Goal: Task Accomplishment & Management: Manage account settings

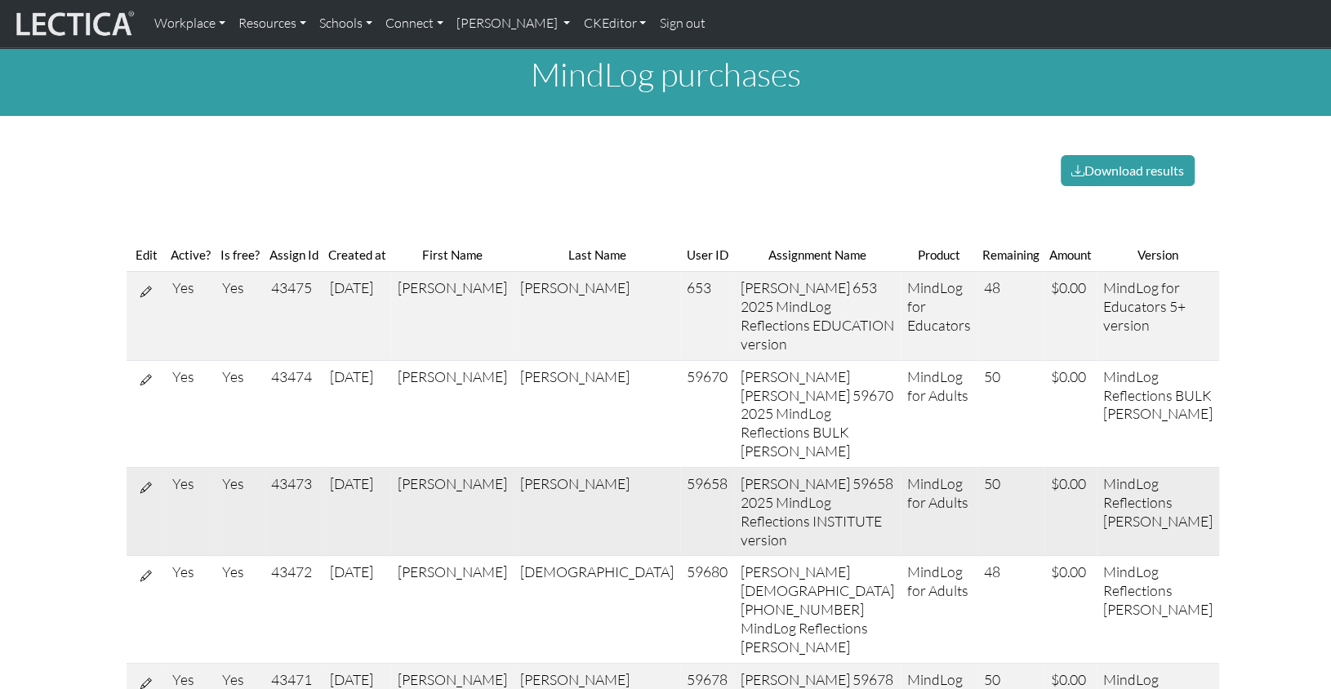
scroll to position [11, 0]
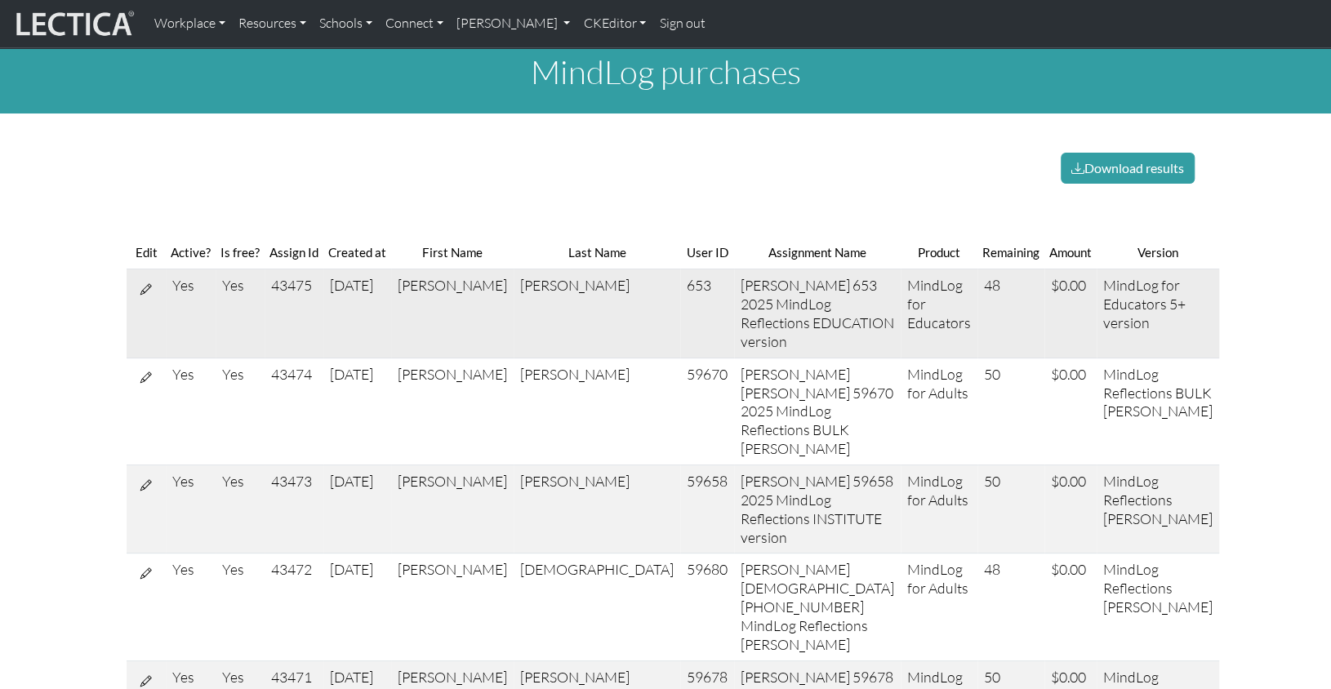
click at [143, 282] on icon at bounding box center [145, 289] width 11 height 14
select select "12"
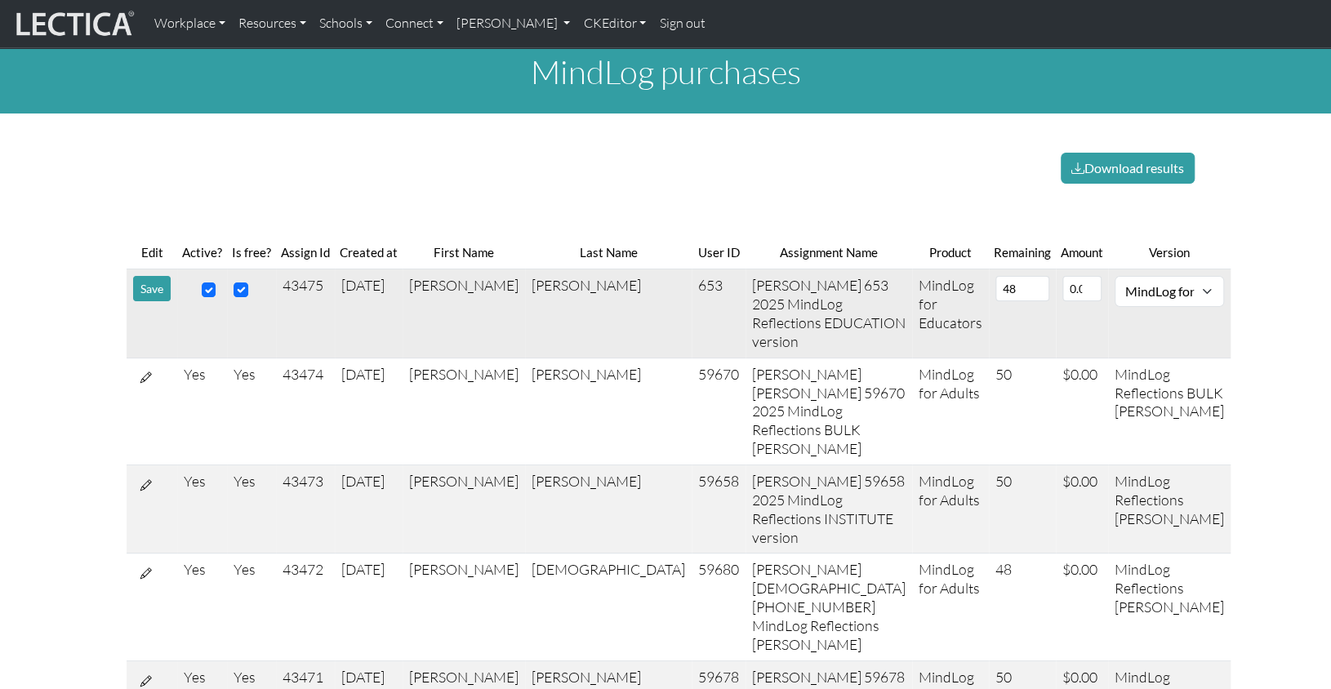
click at [912, 269] on td "MindLog for Educators" at bounding box center [950, 313] width 77 height 88
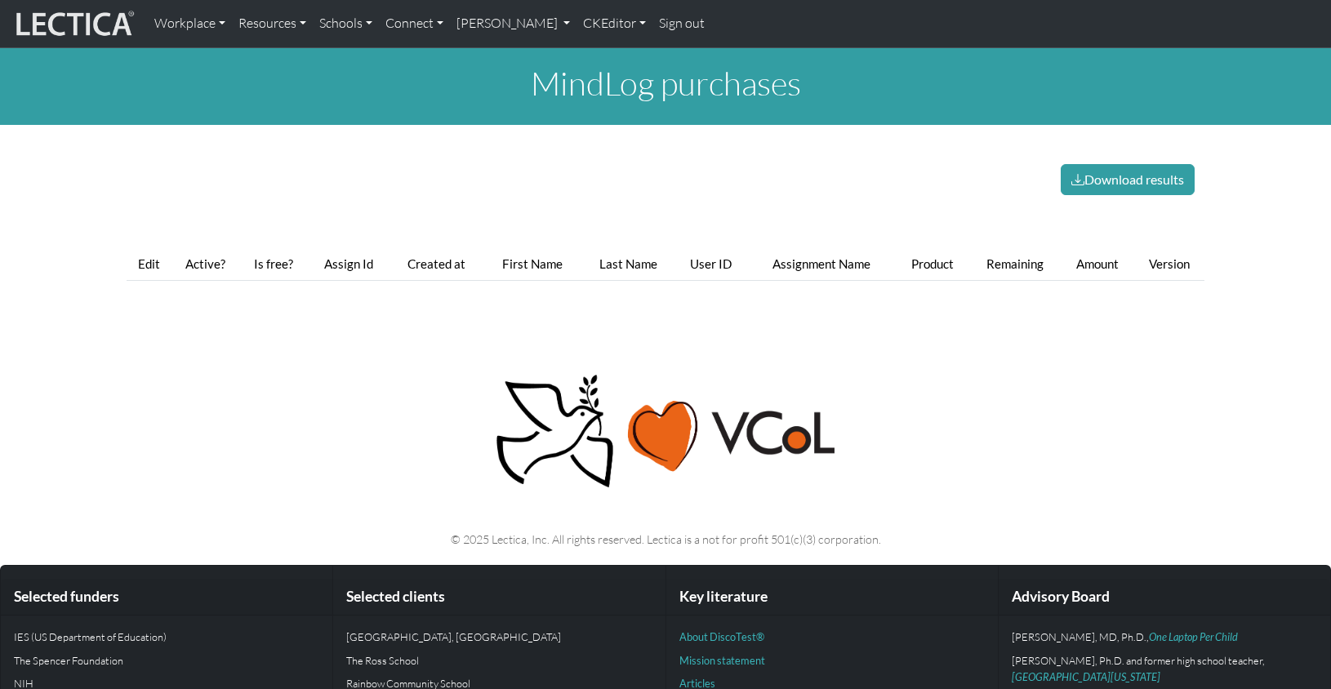
scroll to position [11, 0]
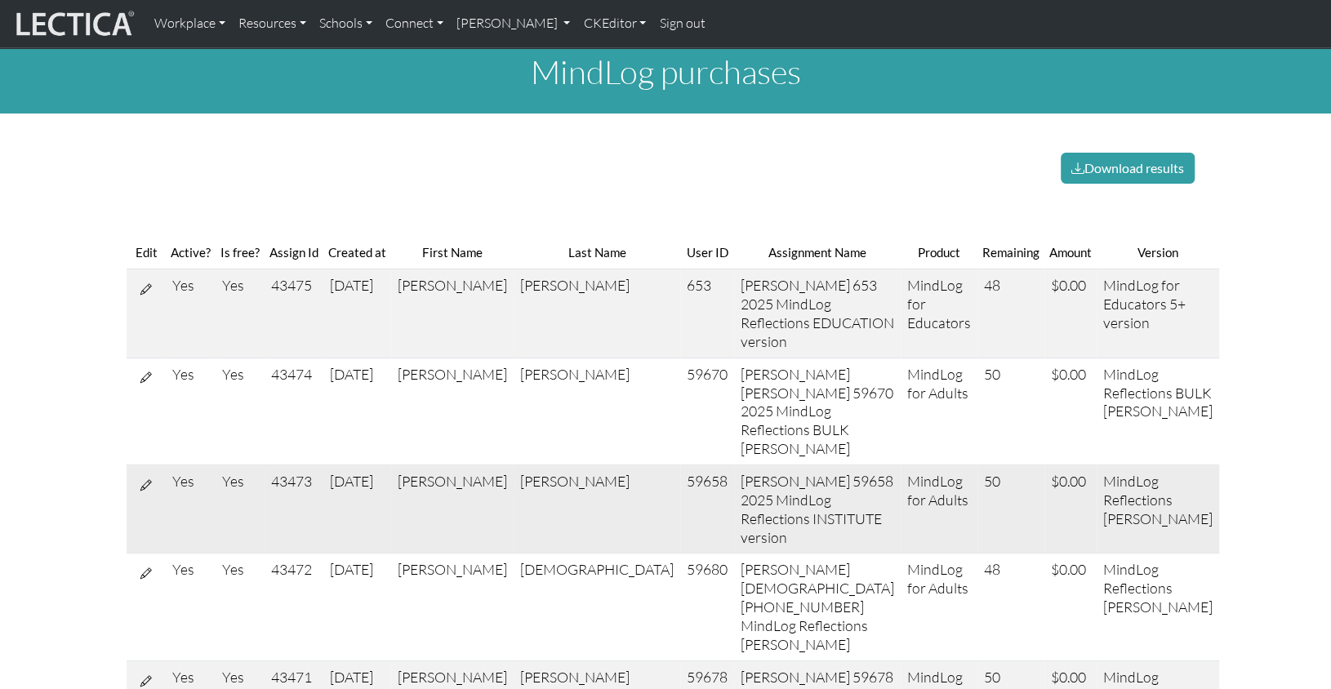
scroll to position [12, 0]
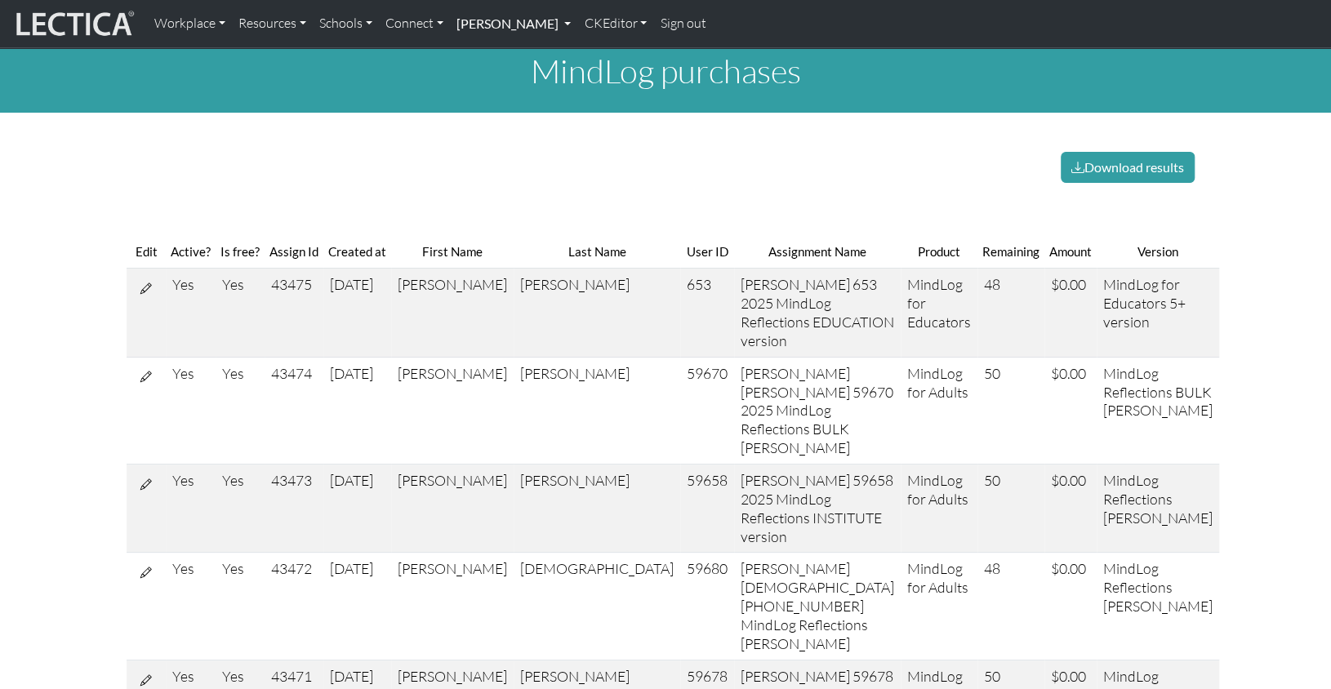
click at [478, 23] on link "[PERSON_NAME]" at bounding box center [513, 24] width 127 height 34
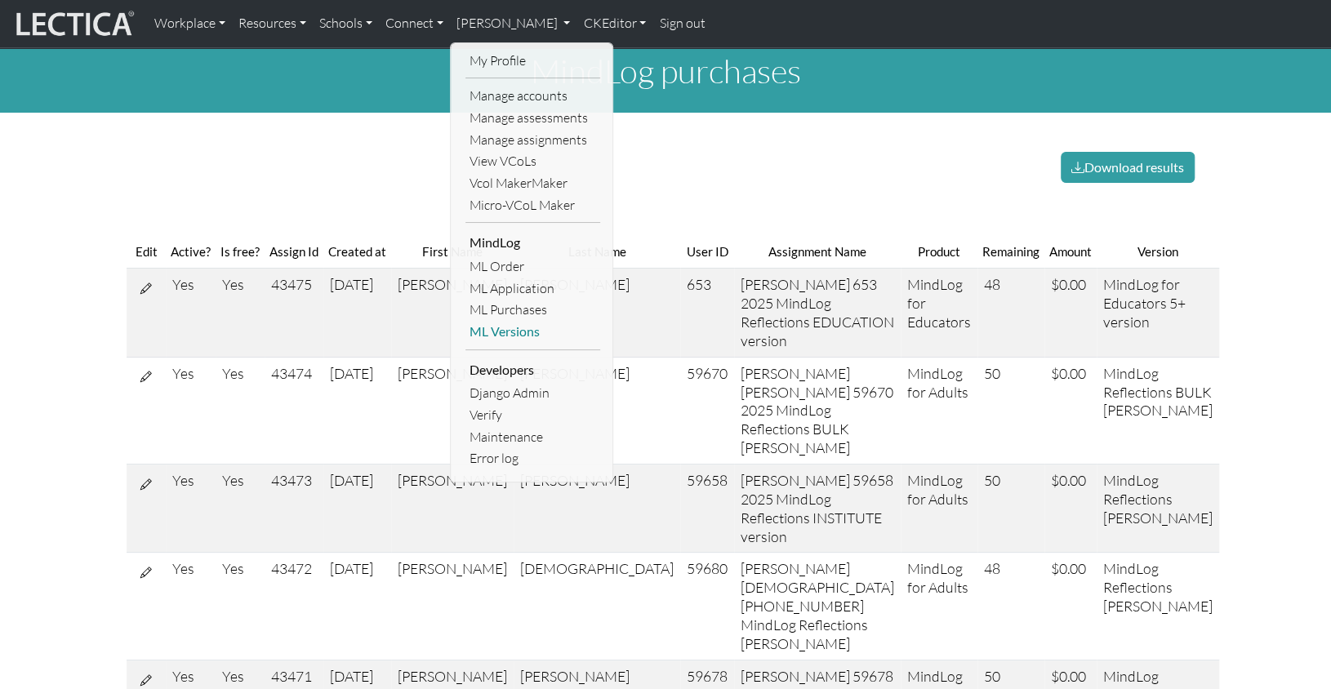
click at [496, 321] on link "ML Versions" at bounding box center [532, 332] width 135 height 22
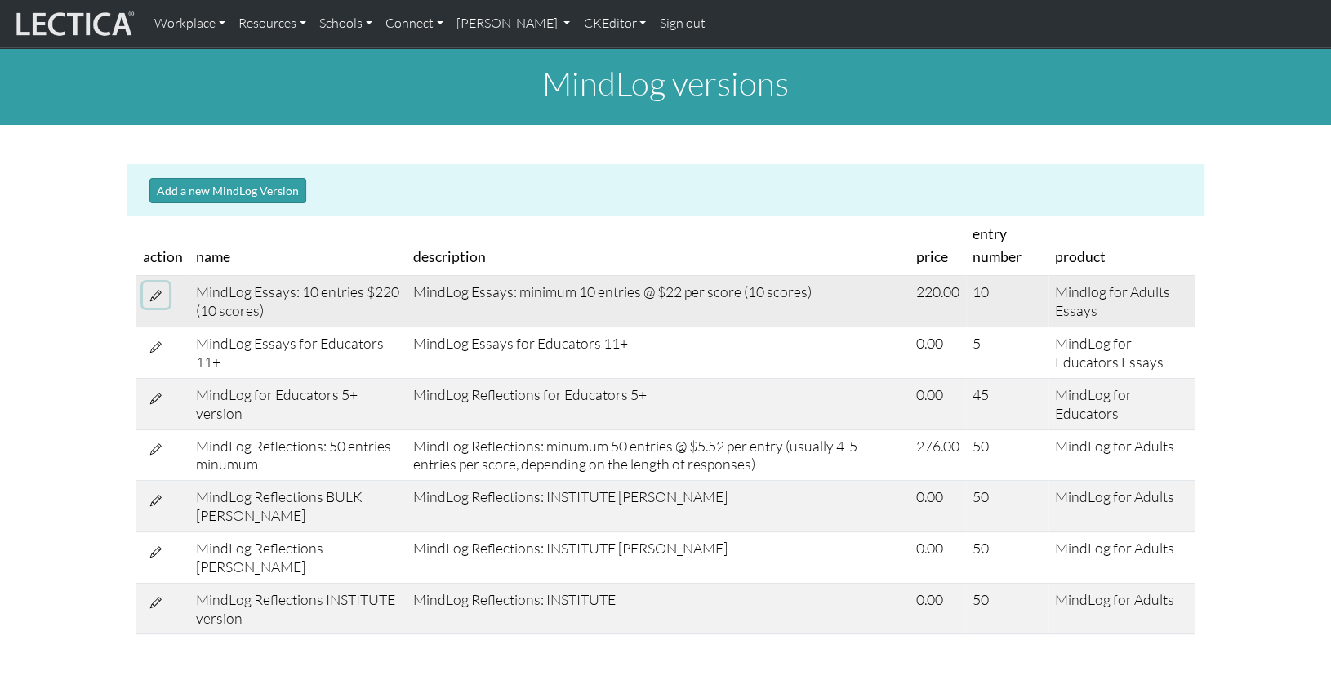
click at [152, 288] on icon at bounding box center [155, 295] width 11 height 14
select select "87"
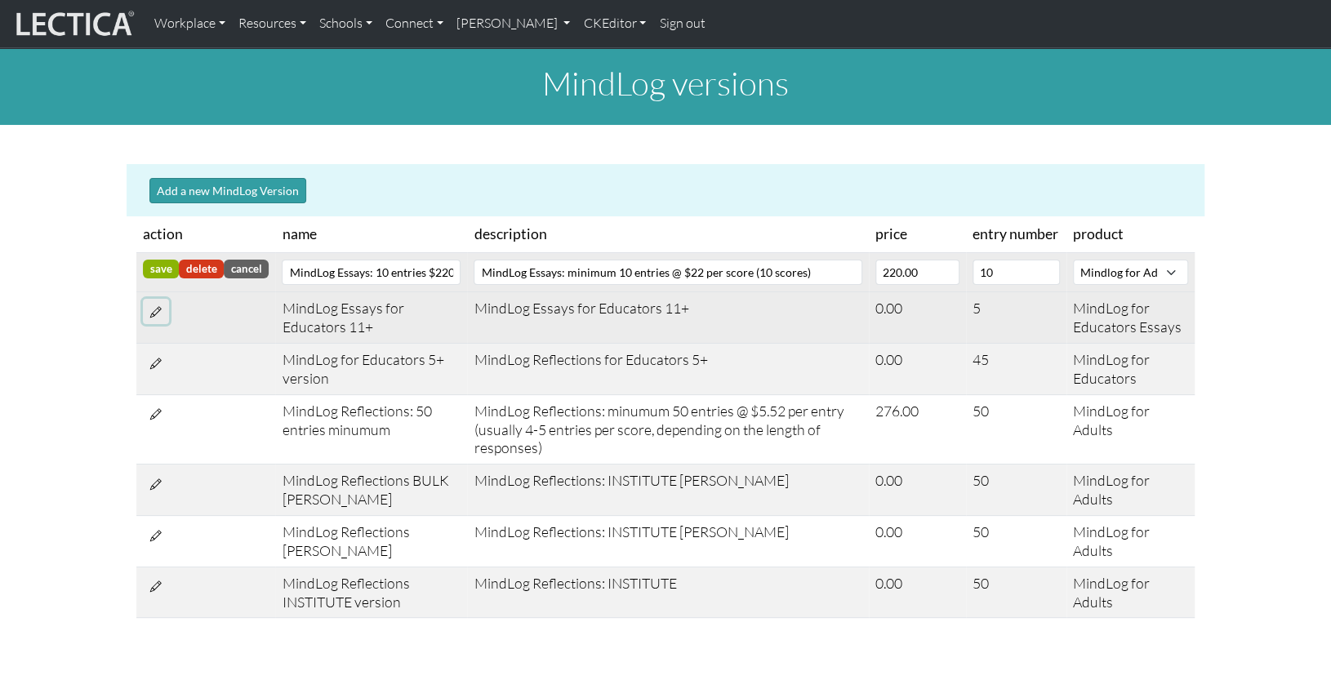
click at [153, 305] on icon at bounding box center [155, 312] width 11 height 14
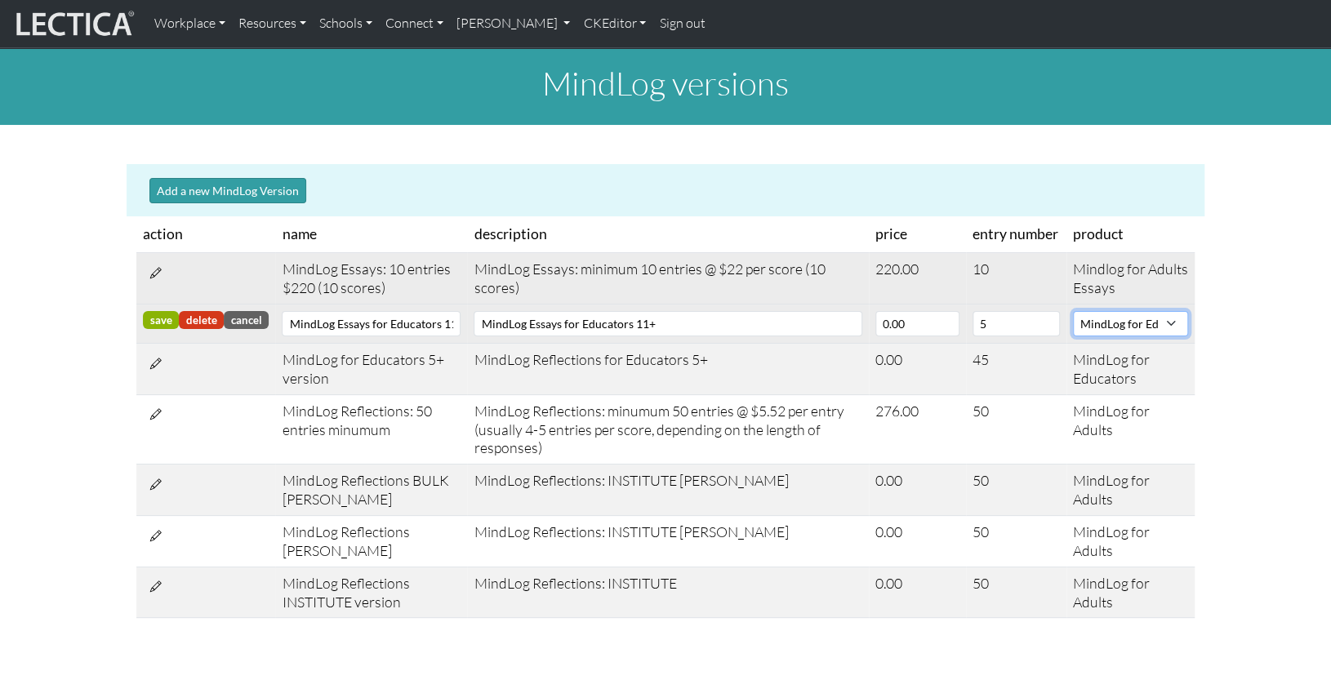
click at [1073, 311] on select "CLAS Demo Essentials Essentials+ Essentials++ Essentials + Interview Essentials…" at bounding box center [1130, 323] width 115 height 25
select select "83"
click option "MindLog for Adults" at bounding box center [0, 0] width 0 height 0
click at [158, 311] on badge "save" at bounding box center [161, 320] width 36 height 18
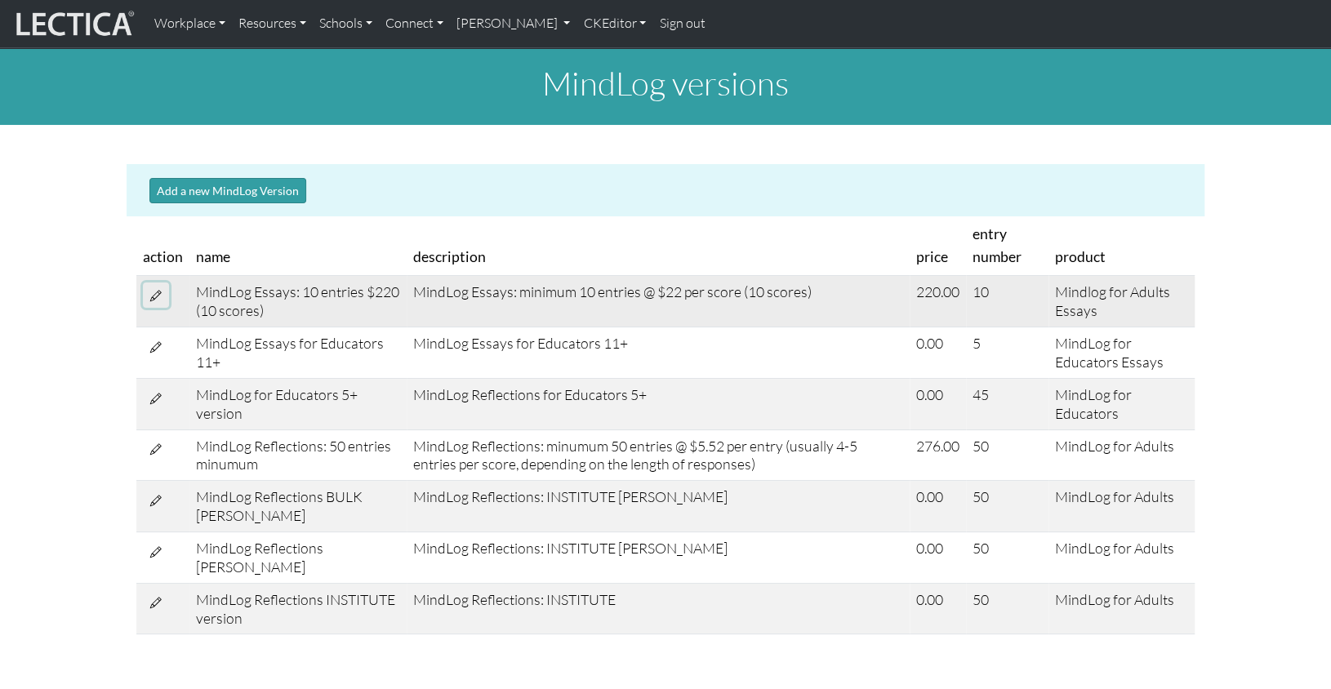
click at [153, 288] on icon at bounding box center [155, 295] width 11 height 14
select select "87"
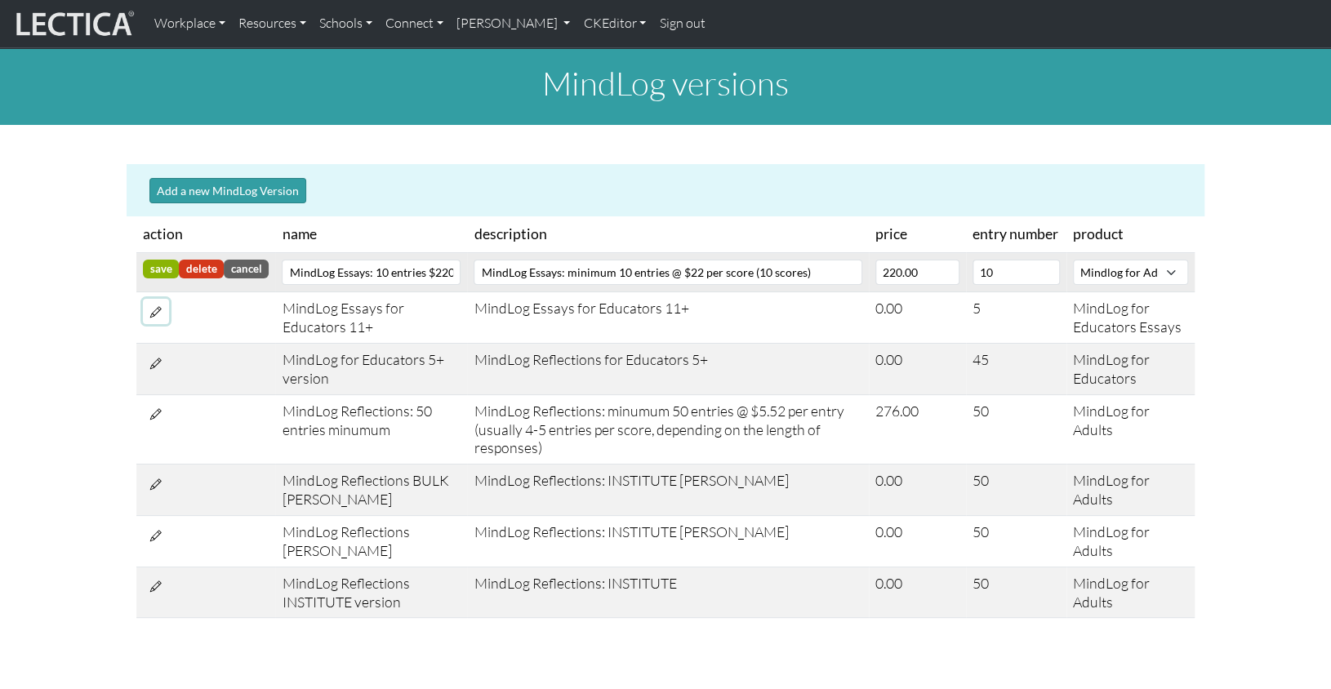
click at [156, 305] on icon at bounding box center [155, 312] width 11 height 14
select select "89"
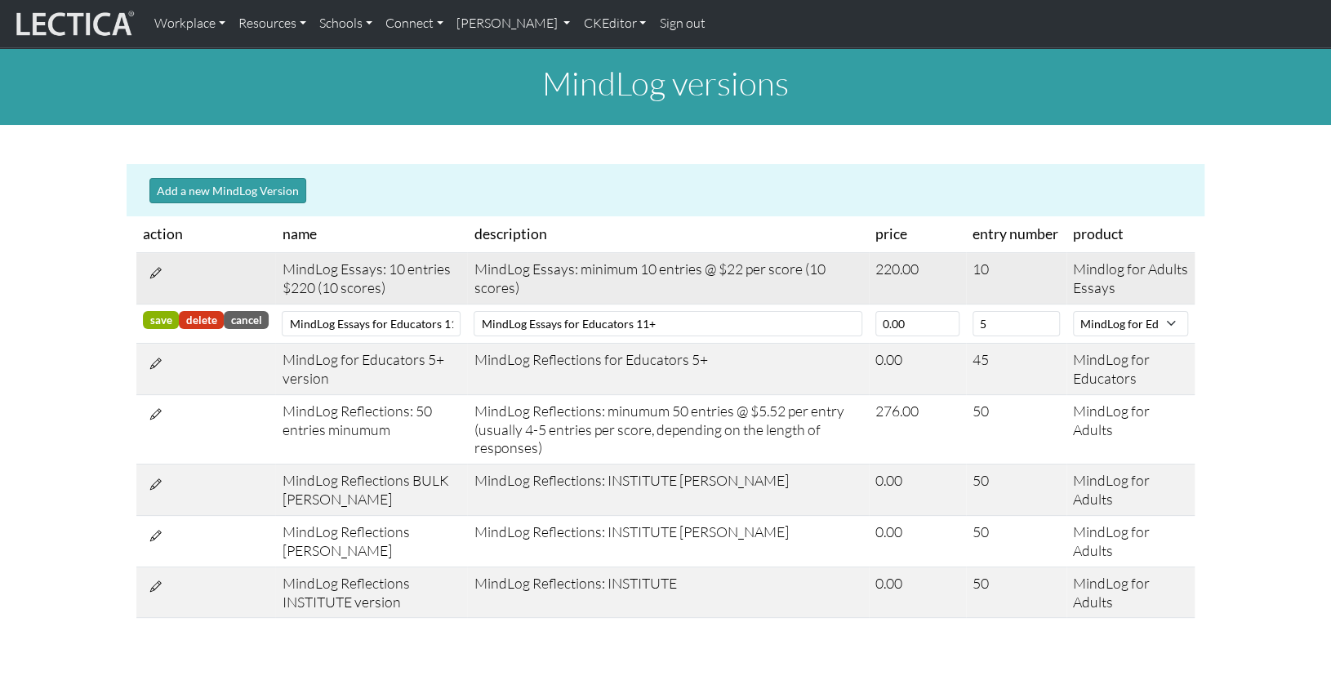
click at [1101, 260] on div "Mindlog for Adults Essays" at bounding box center [1130, 279] width 115 height 38
click at [152, 265] on icon at bounding box center [155, 272] width 11 height 14
select select "87"
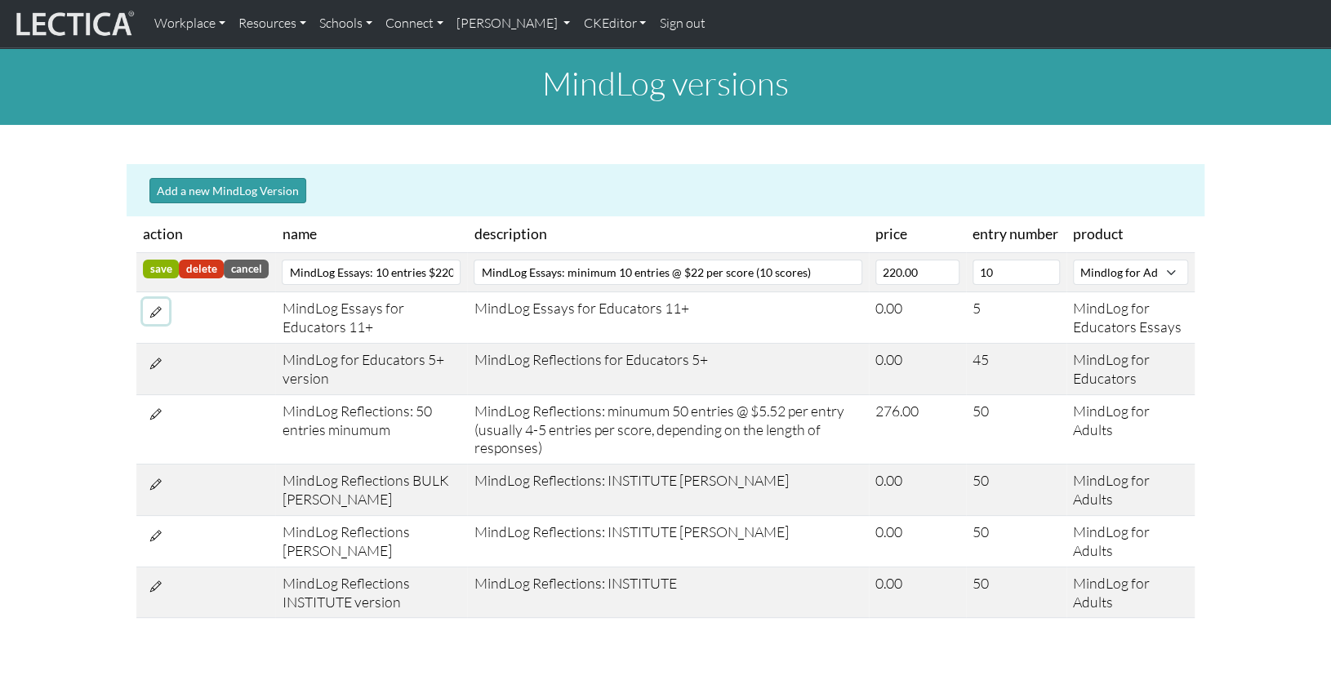
click at [153, 305] on icon at bounding box center [155, 312] width 11 height 14
select select "89"
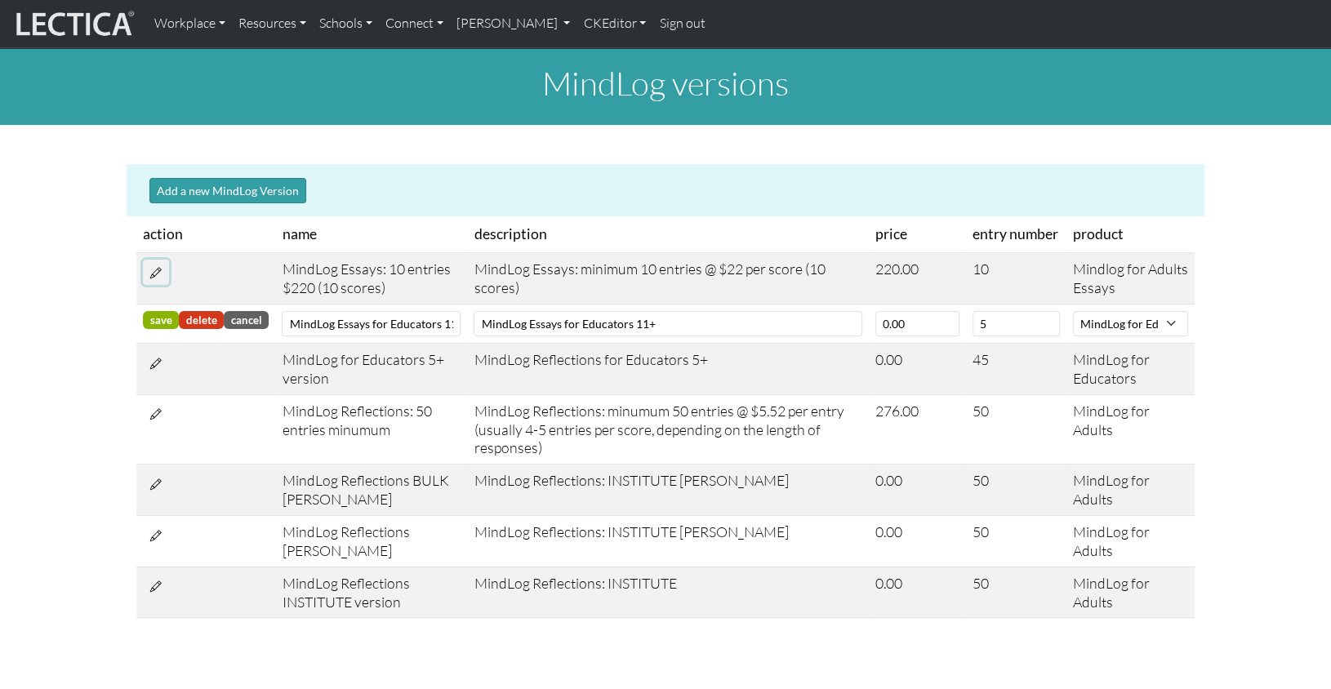
click at [152, 265] on icon at bounding box center [155, 272] width 11 height 14
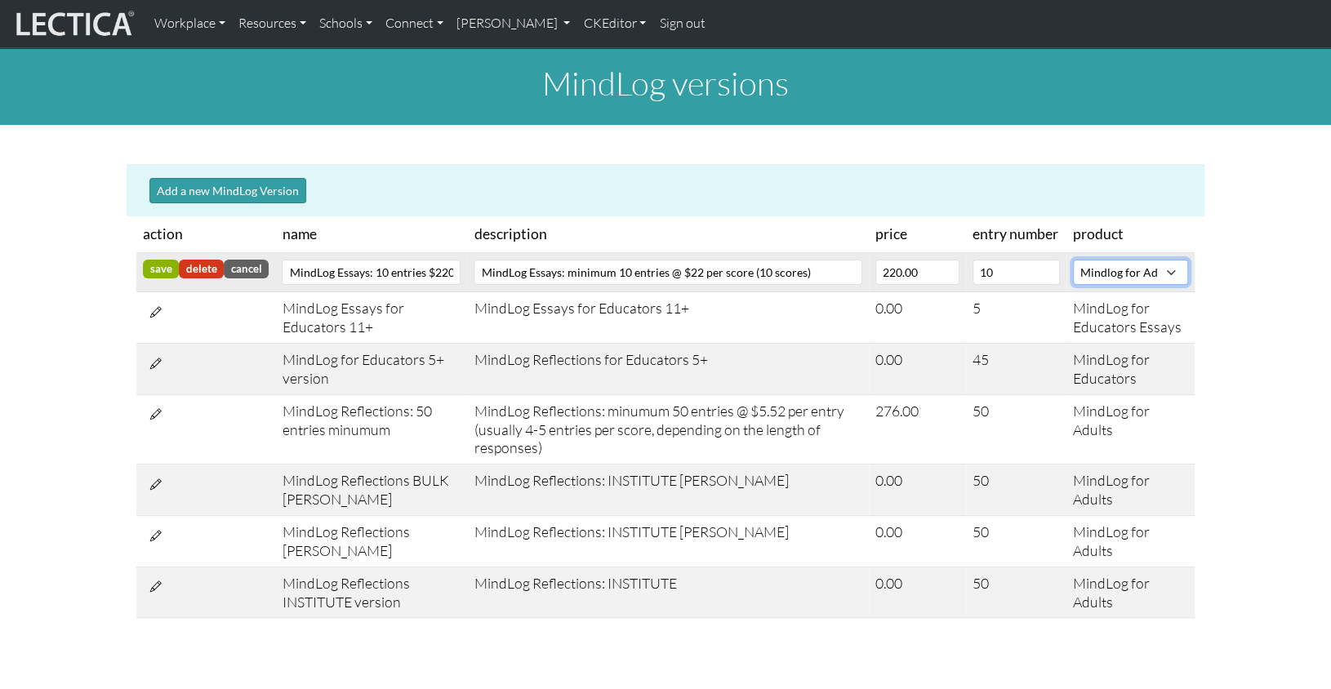
click at [1073, 260] on select "CLAS Demo Essentials Essentials+ Essentials++ Essentials + Interview Essentials…" at bounding box center [1130, 272] width 115 height 25
select select "83"
click option "MindLog for Adults" at bounding box center [0, 0] width 0 height 0
click at [158, 260] on badge "save" at bounding box center [161, 269] width 36 height 18
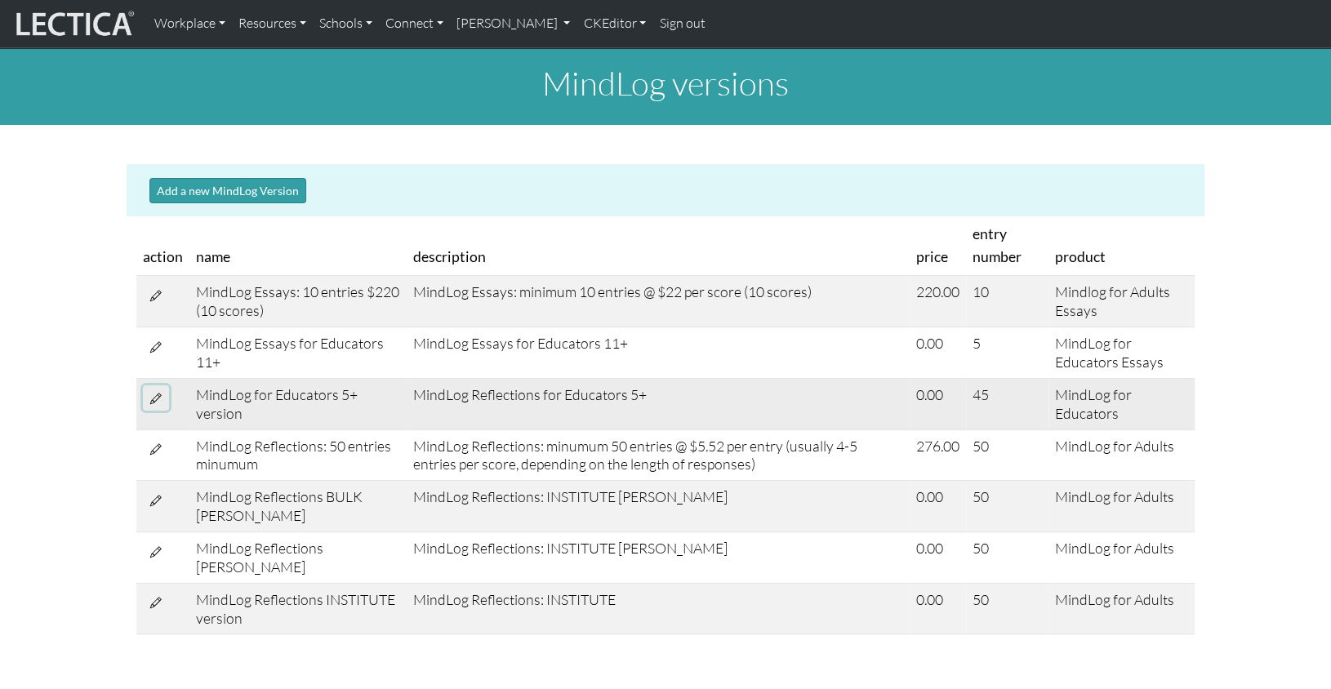
click at [155, 391] on icon at bounding box center [155, 398] width 11 height 14
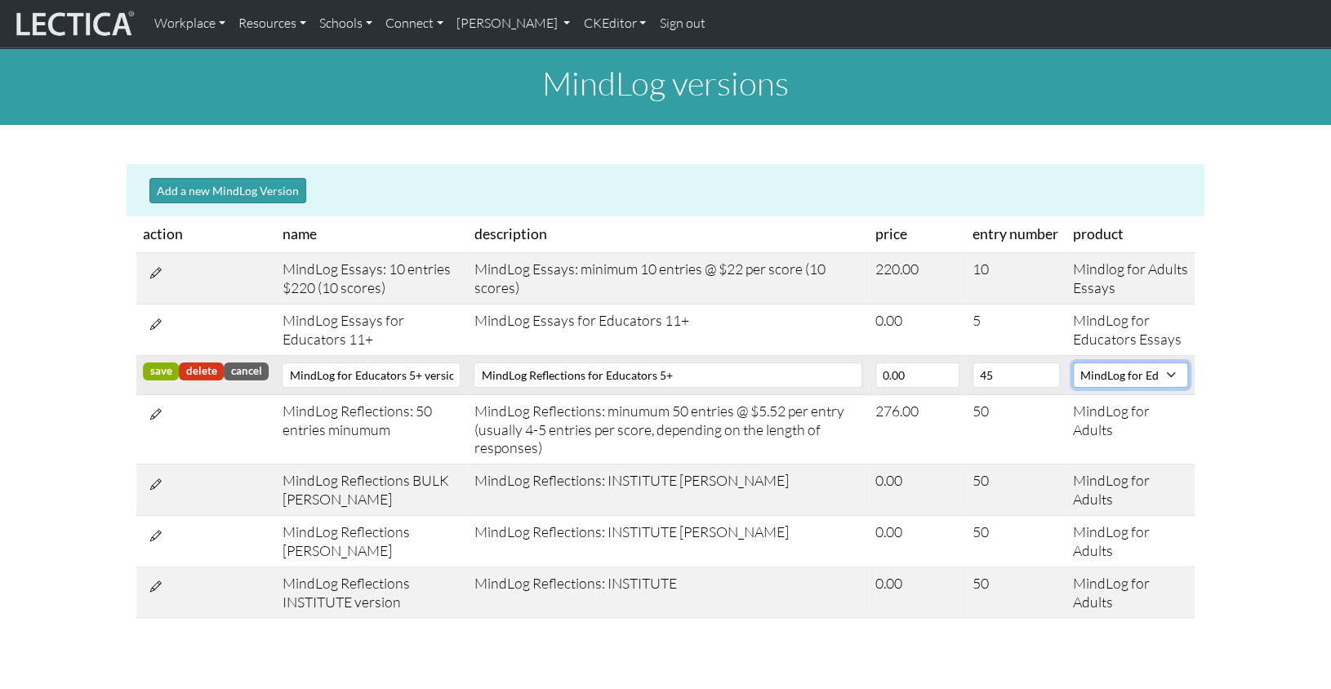
select select "83"
click option "MindLog for Adults" at bounding box center [0, 0] width 0 height 0
click at [159, 362] on badge "save" at bounding box center [161, 371] width 36 height 18
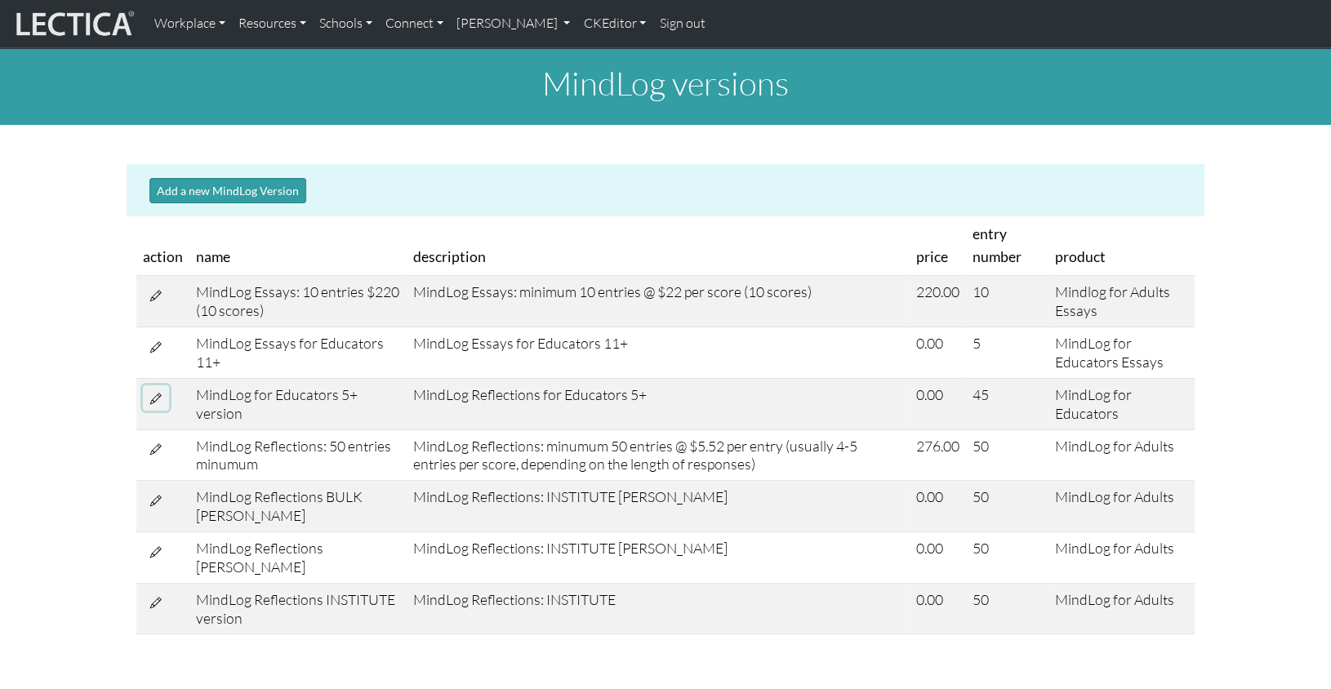
click at [154, 391] on icon at bounding box center [155, 398] width 11 height 14
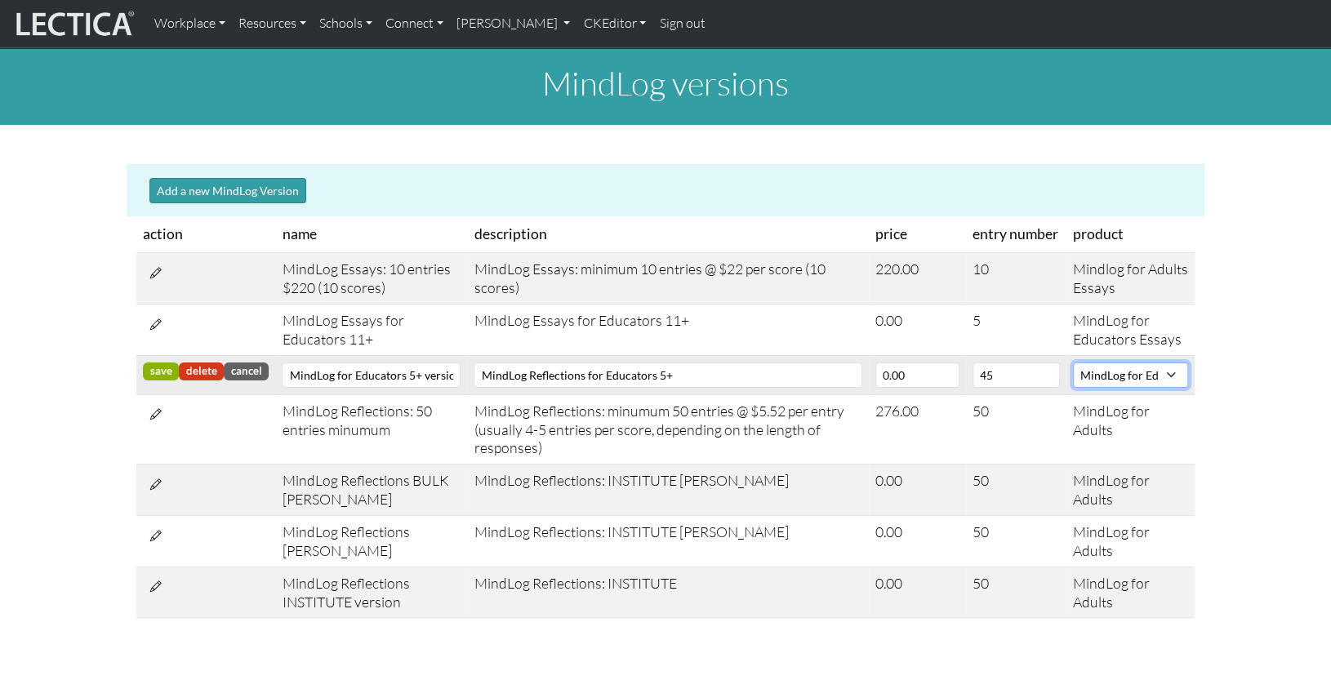
select select "83"
click option "MindLog for Adults" at bounding box center [0, 0] width 0 height 0
